Goal: Task Accomplishment & Management: Complete application form

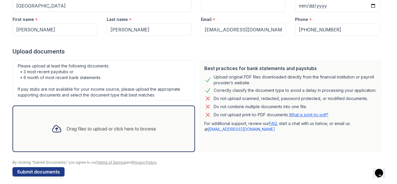
scroll to position [75, 0]
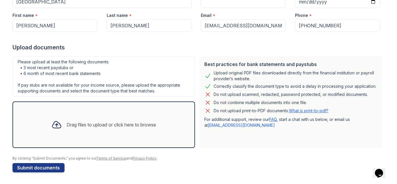
click at [113, 116] on div "Drag files to upload or click here to browse" at bounding box center [104, 125] width 114 height 20
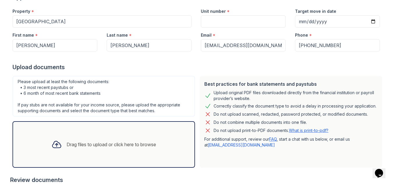
scroll to position [46, 0]
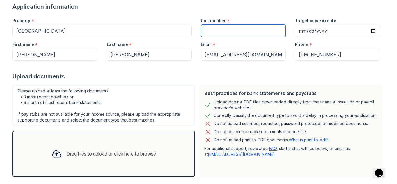
click at [231, 30] on input "Unit number" at bounding box center [243, 31] width 85 height 12
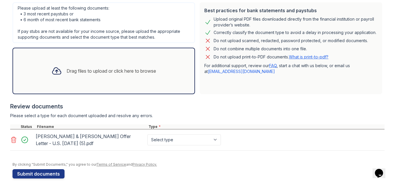
scroll to position [135, 0]
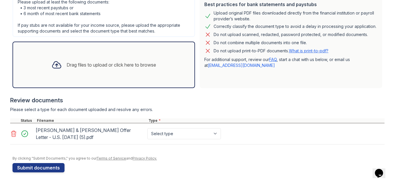
type input "2712"
click at [214, 134] on select "Select type Paystub Bank Statement Offer Letter Tax Documents Benefit Award Let…" at bounding box center [183, 133] width 73 height 11
select select "offer_letter"
click at [147, 128] on select "Select type Paystub Bank Statement Offer Letter Tax Documents Benefit Award Let…" at bounding box center [183, 133] width 73 height 11
click at [43, 169] on button "Submit documents" at bounding box center [38, 167] width 52 height 9
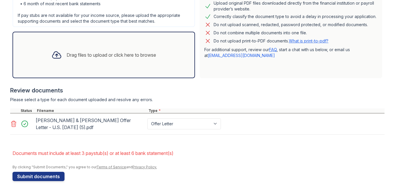
scroll to position [170, 0]
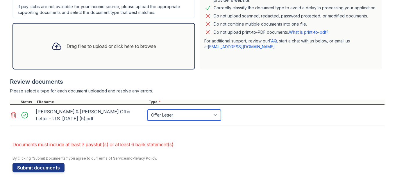
click at [214, 115] on select "Paystub Bank Statement Offer Letter Tax Documents Benefit Award Letter Investme…" at bounding box center [183, 115] width 73 height 11
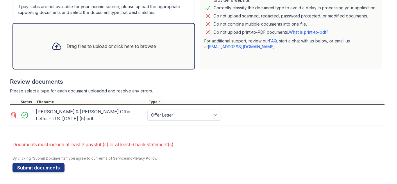
click at [270, 123] on div "[PERSON_NAME] & [PERSON_NAME] Offer Letter - U.S. [DATE] (5).pdf Paystub Bank S…" at bounding box center [197, 115] width 374 height 21
click at [125, 47] on div "Drag files to upload or click here to browse" at bounding box center [111, 46] width 89 height 7
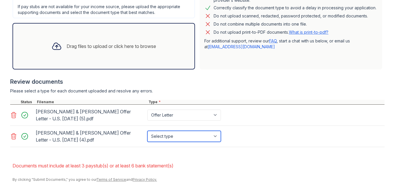
click at [215, 136] on select "Select type Paystub Bank Statement Offer Letter Tax Documents Benefit Award Let…" at bounding box center [183, 136] width 73 height 11
select select "paystub"
click at [147, 131] on select "Select type Paystub Bank Statement Offer Letter Tax Documents Benefit Award Let…" at bounding box center [183, 136] width 73 height 11
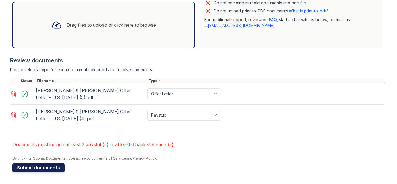
click at [53, 168] on button "Submit documents" at bounding box center [38, 167] width 52 height 9
click at [121, 22] on div "Drag files to upload or click here to browse" at bounding box center [111, 24] width 89 height 7
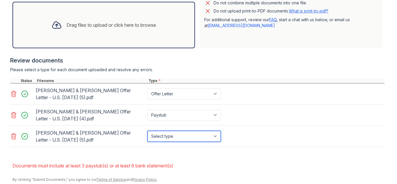
click at [215, 136] on select "Select type Paystub Bank Statement Offer Letter Tax Documents Benefit Award Let…" at bounding box center [183, 136] width 73 height 11
select select "paystub"
click at [147, 131] on select "Select type Paystub Bank Statement Offer Letter Tax Documents Benefit Award Let…" at bounding box center [183, 136] width 73 height 11
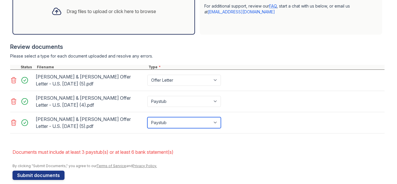
scroll to position [212, 0]
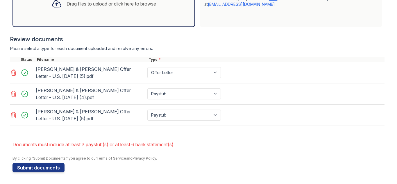
click at [113, 15] on div "Drag files to upload or click here to browse" at bounding box center [103, 4] width 182 height 46
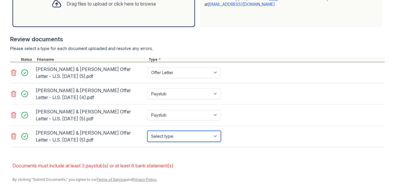
click at [213, 135] on select "Select type Paystub Bank Statement Offer Letter Tax Documents Benefit Award Let…" at bounding box center [183, 136] width 73 height 11
select select "paystub"
click at [147, 131] on select "Select type Paystub Bank Statement Offer Letter Tax Documents Benefit Award Let…" at bounding box center [183, 136] width 73 height 11
click at [305, 109] on div "[PERSON_NAME] & [PERSON_NAME] Offer Letter - U.S. [DATE] (5).pdf Select type Pa…" at bounding box center [197, 115] width 374 height 21
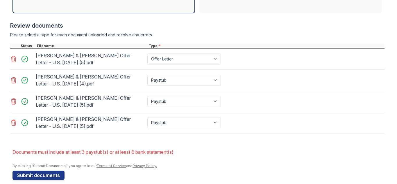
scroll to position [234, 0]
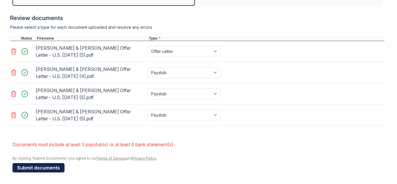
click at [50, 166] on button "Submit documents" at bounding box center [38, 167] width 52 height 9
